Goal: Task Accomplishment & Management: Use online tool/utility

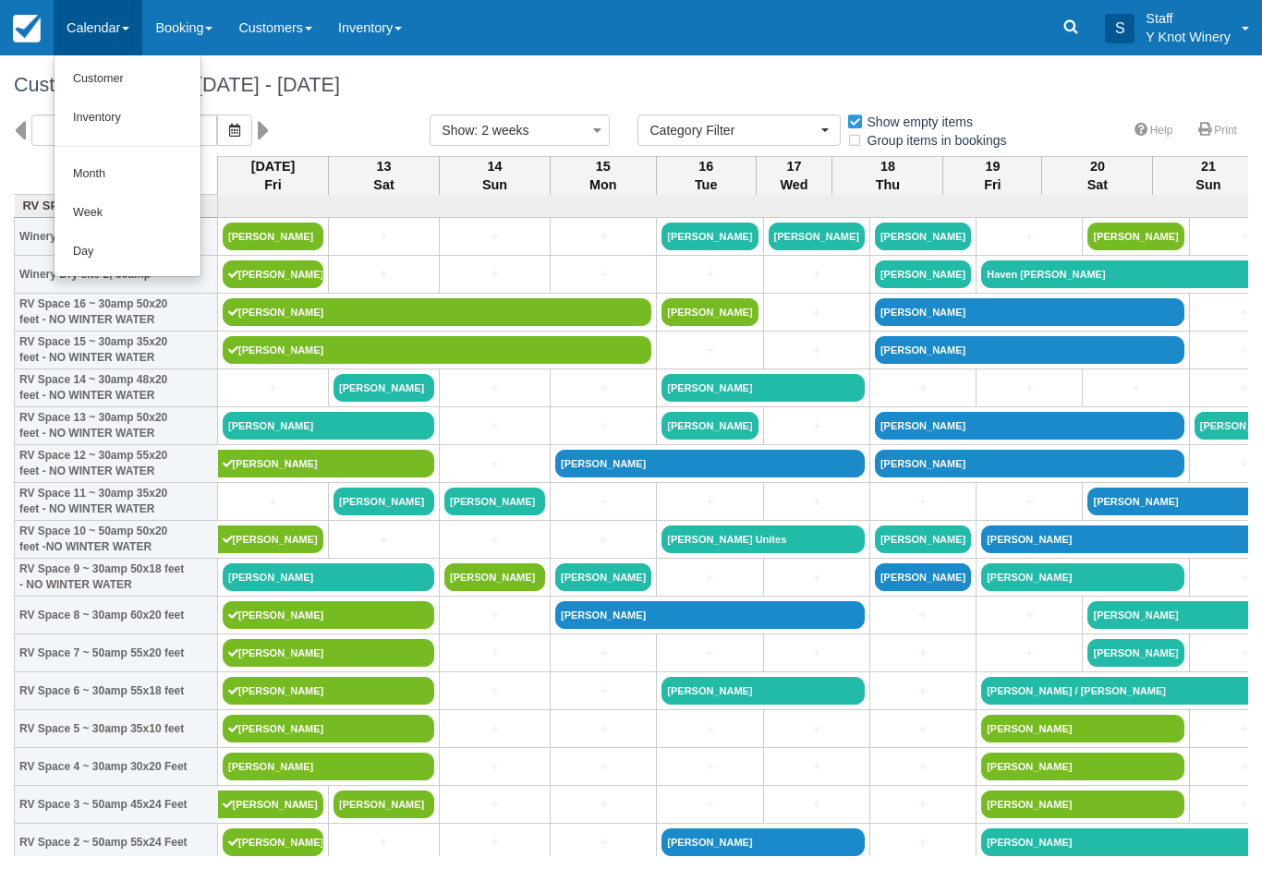
select select
click at [91, 82] on link "Customer" at bounding box center [127, 79] width 146 height 39
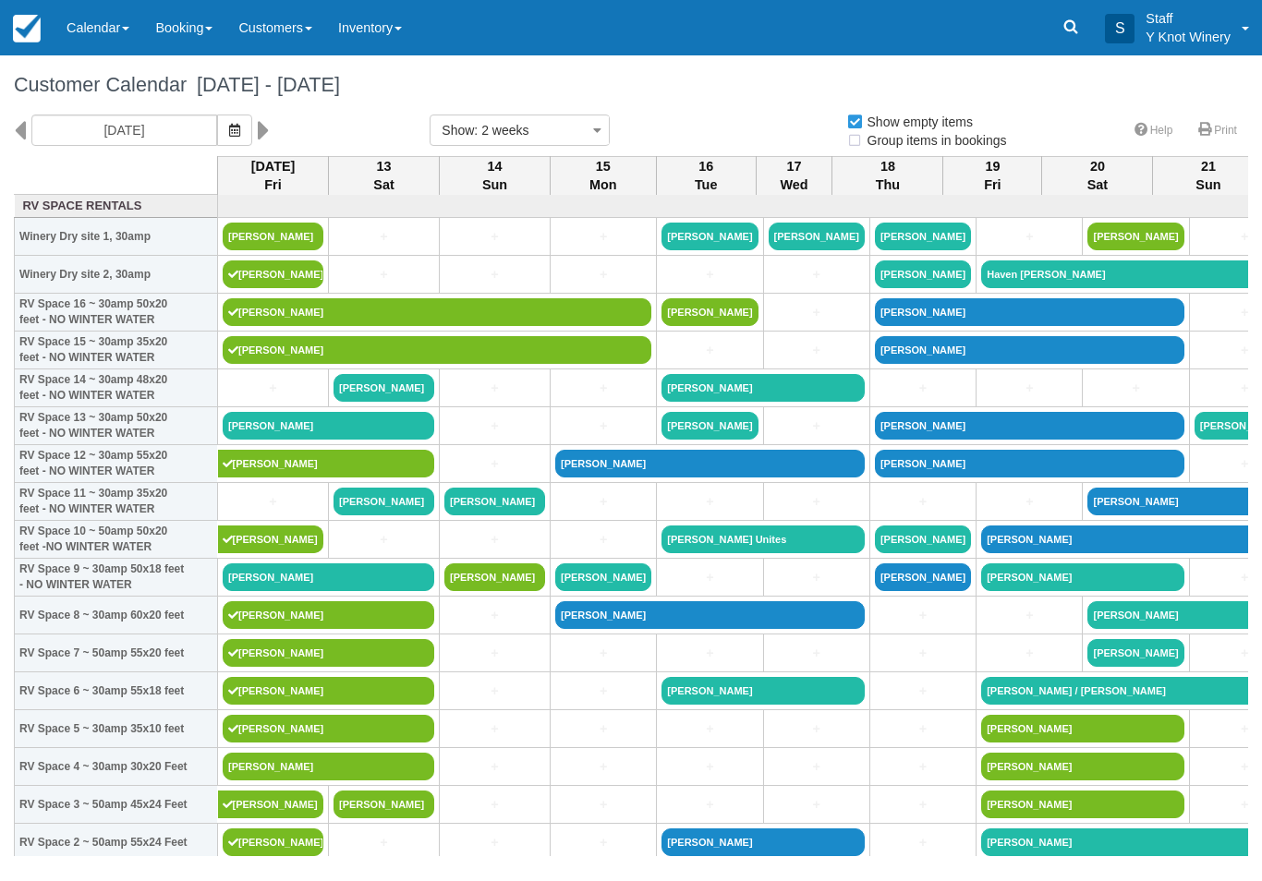
select select
click at [254, 250] on link "[PERSON_NAME]" at bounding box center [273, 237] width 101 height 28
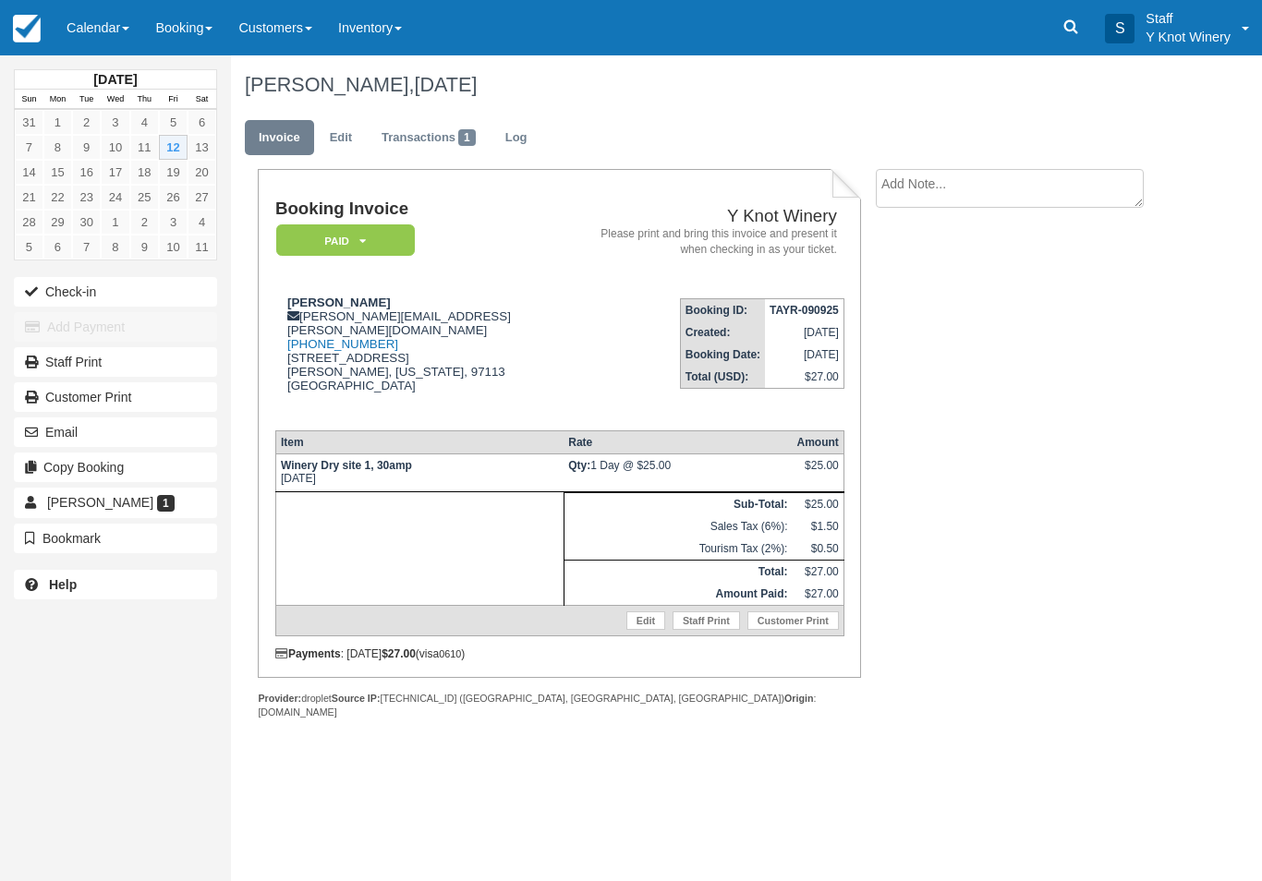
click at [77, 290] on button "Check-in" at bounding box center [115, 292] width 203 height 30
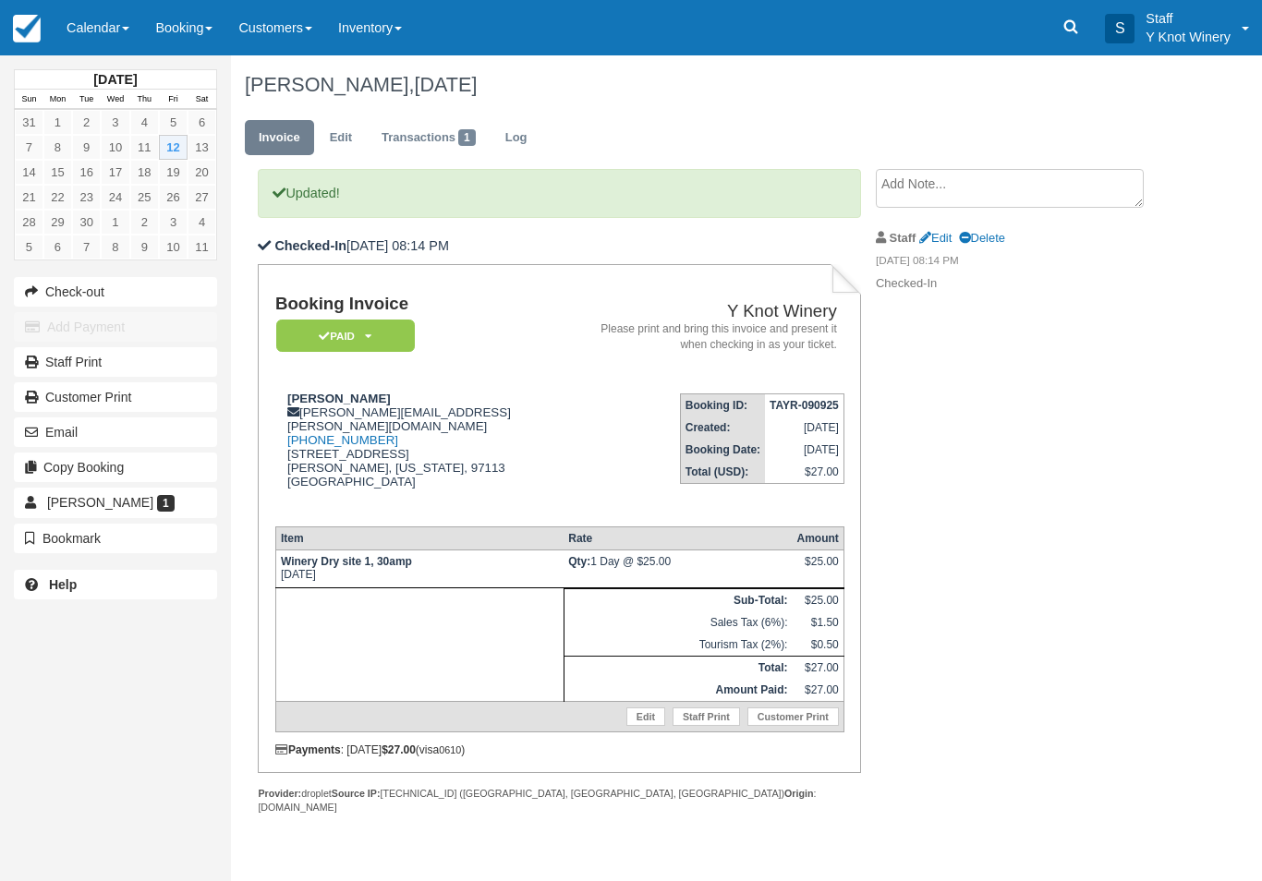
click at [97, 36] on link "Calendar" at bounding box center [98, 27] width 89 height 55
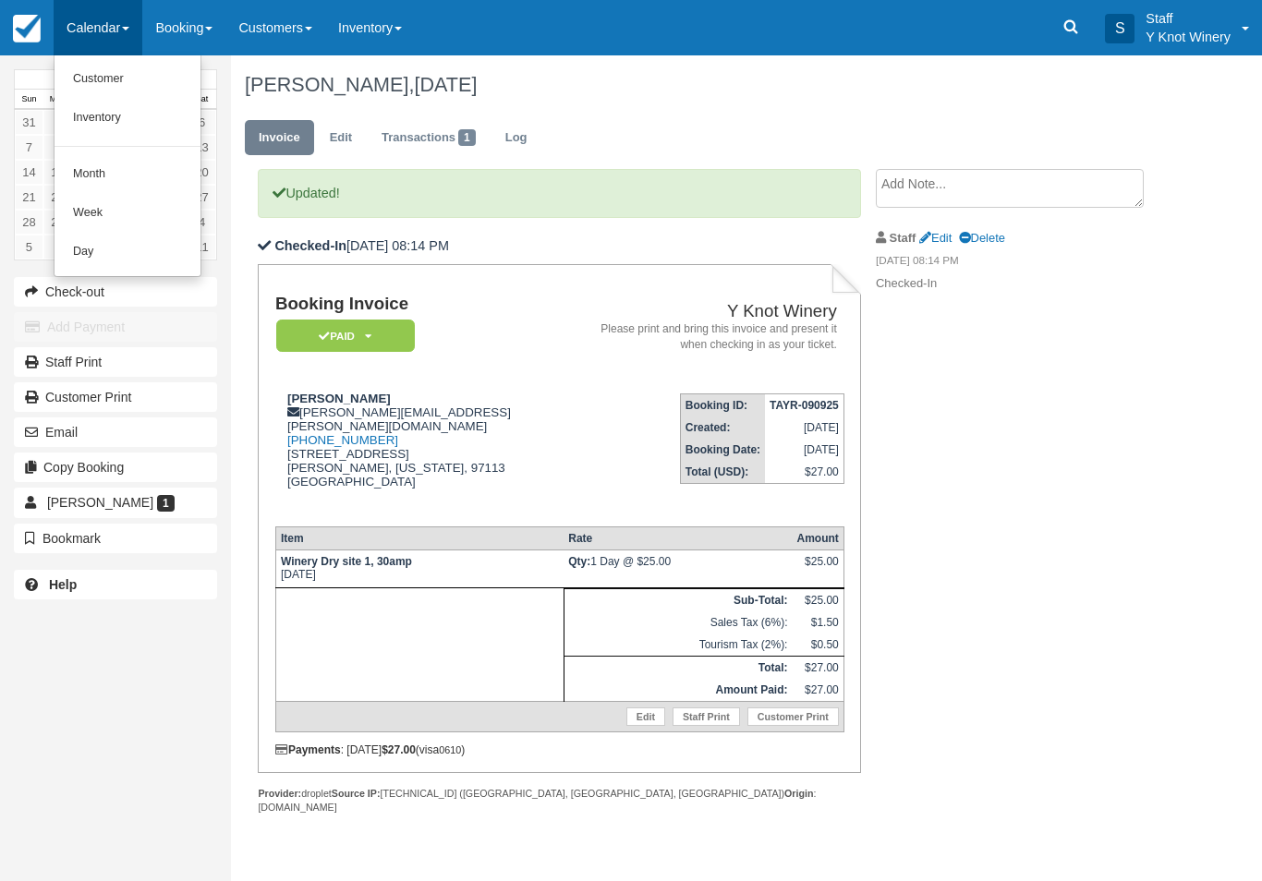
click at [93, 82] on link "Customer" at bounding box center [127, 79] width 146 height 39
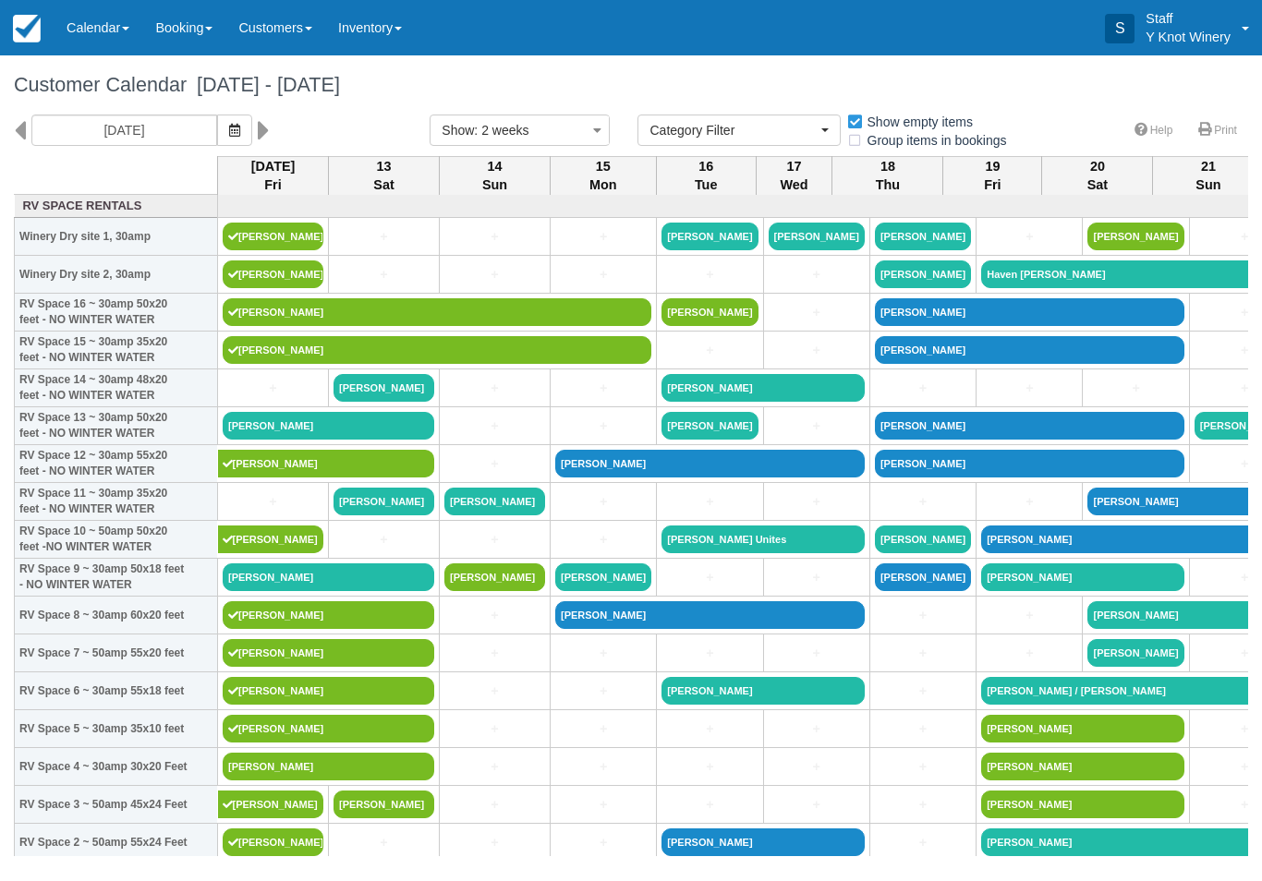
select select
